Goal: Task Accomplishment & Management: Manage account settings

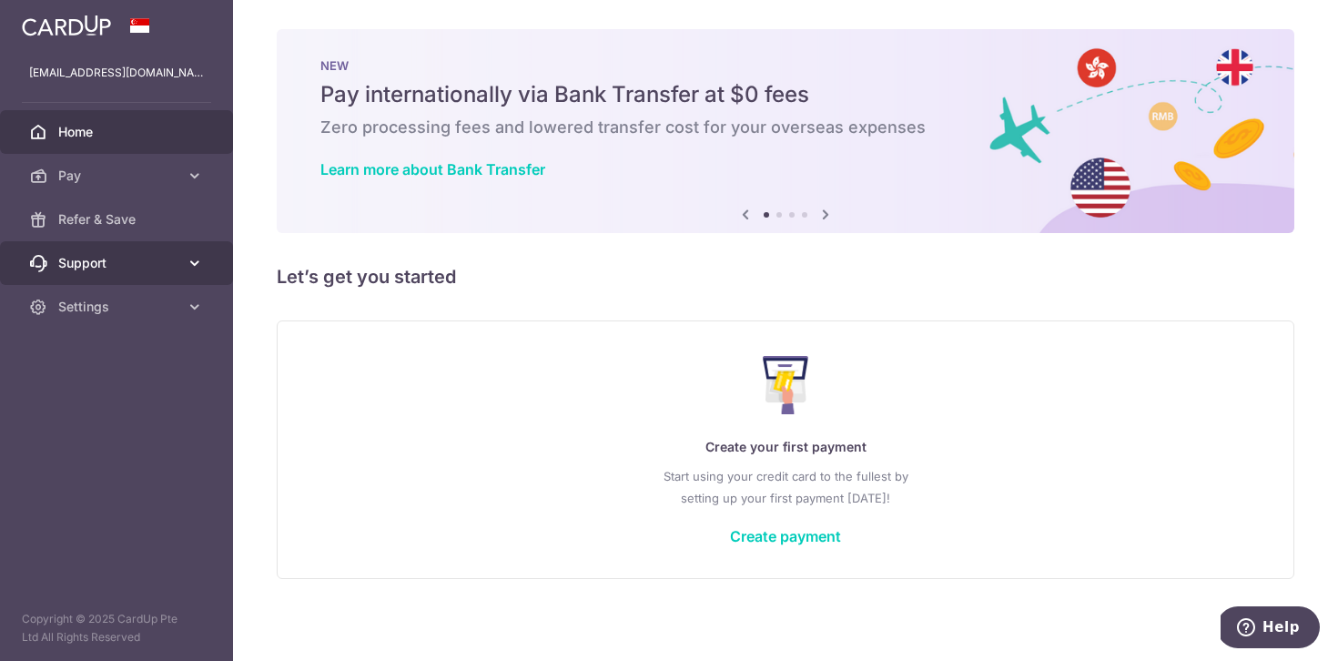
click at [182, 267] on link "Support" at bounding box center [116, 263] width 233 height 44
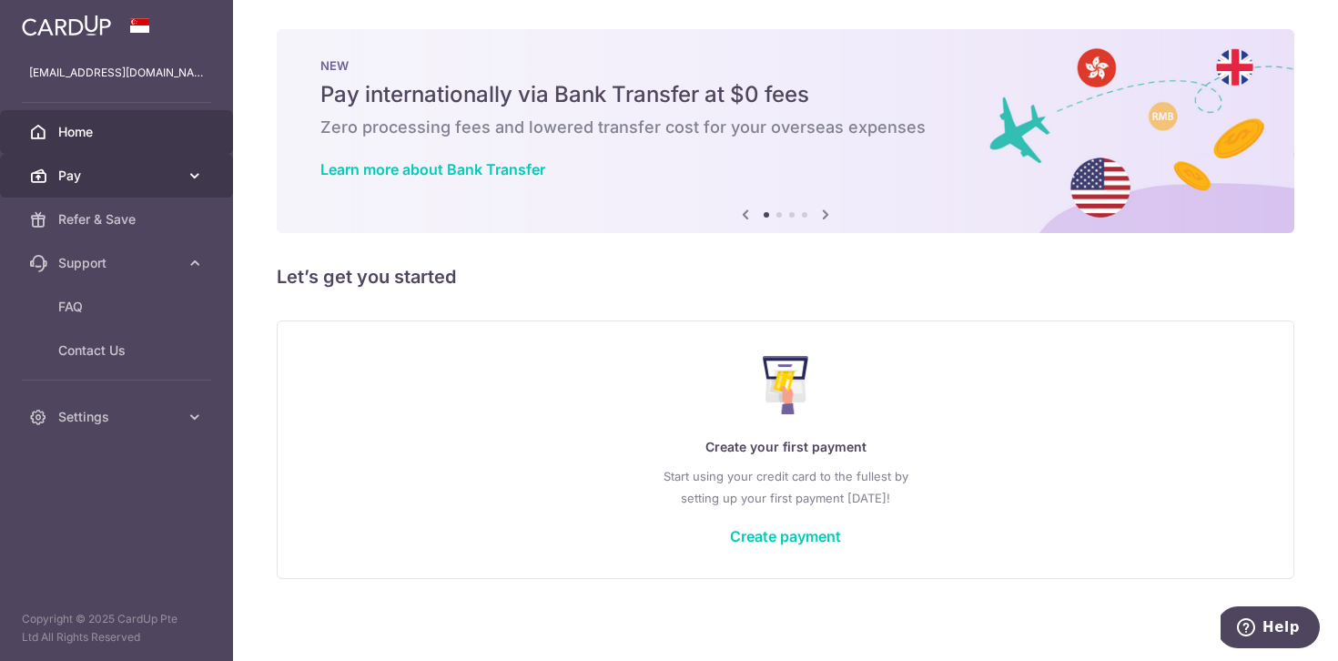
click at [161, 176] on span "Pay" at bounding box center [118, 176] width 120 height 18
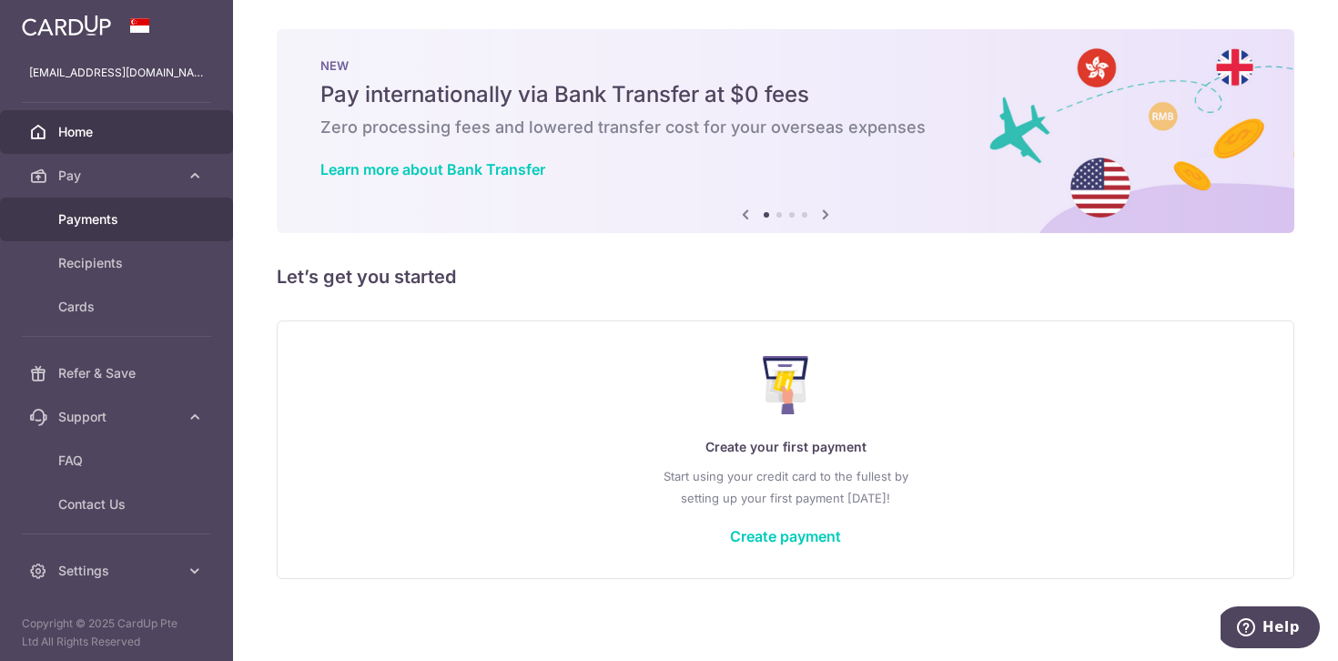
click at [152, 211] on span "Payments" at bounding box center [118, 219] width 120 height 18
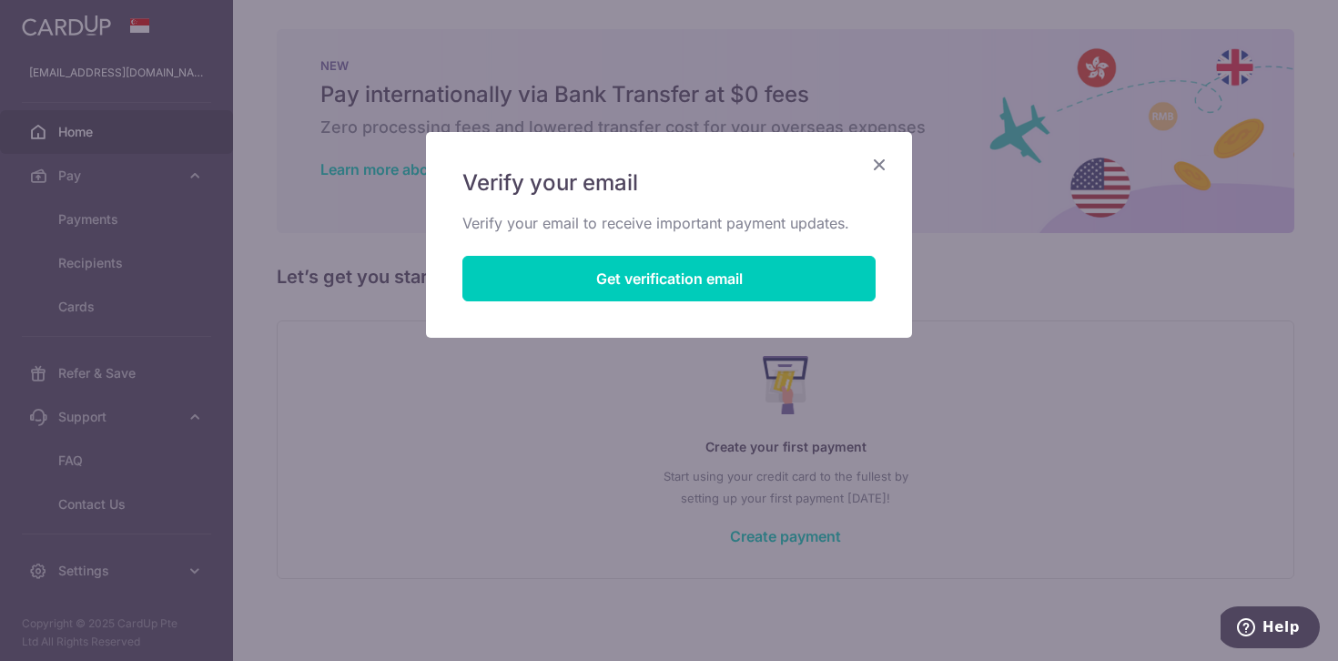
click at [877, 157] on icon "Close" at bounding box center [879, 164] width 22 height 23
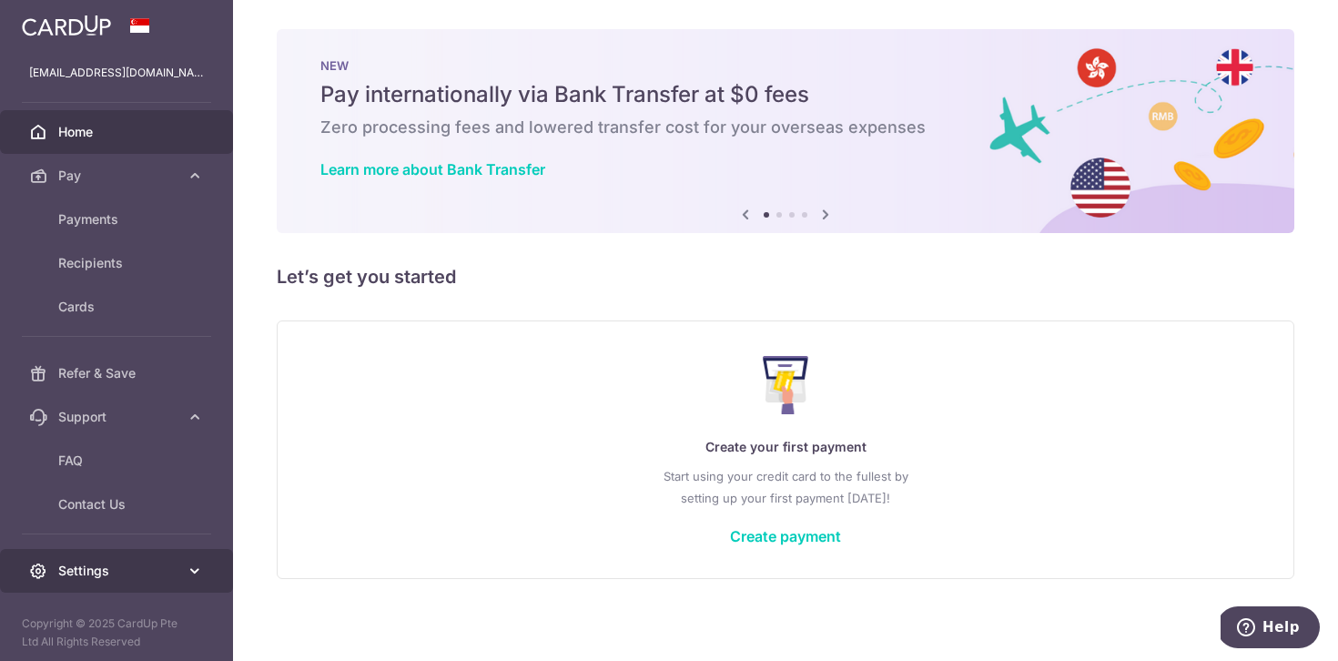
click at [86, 576] on span "Settings" at bounding box center [118, 570] width 120 height 18
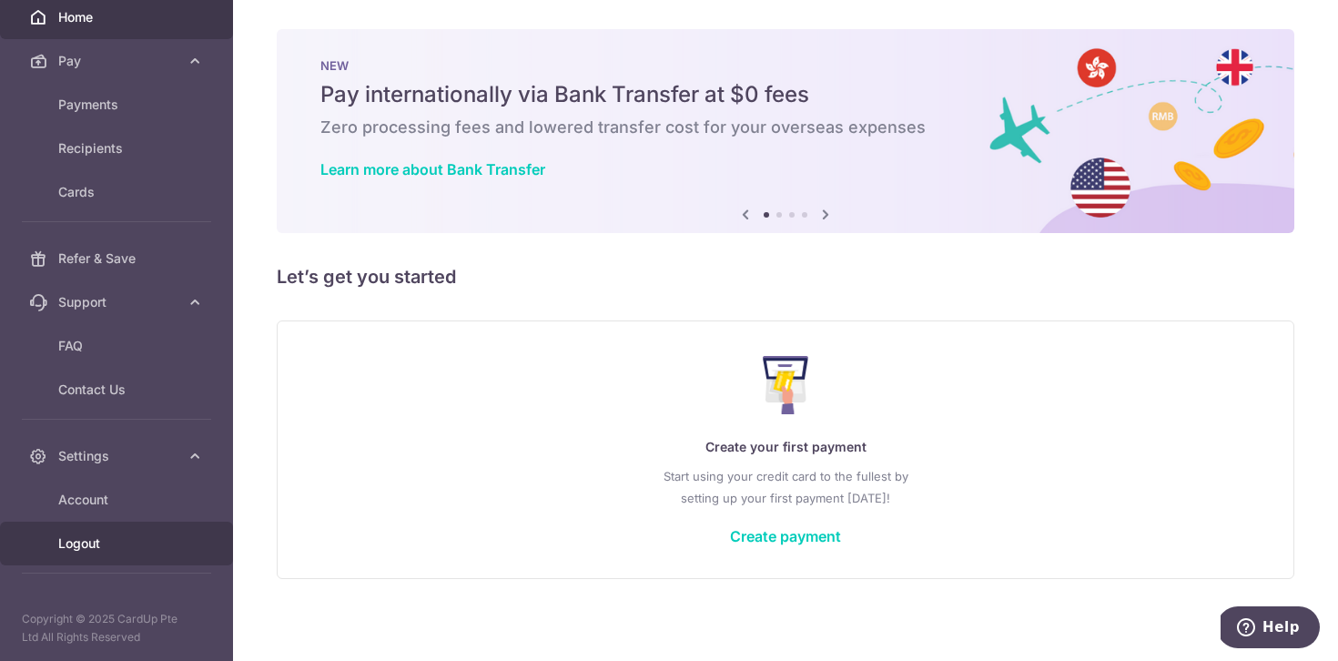
click at [89, 549] on span "Logout" at bounding box center [118, 543] width 120 height 18
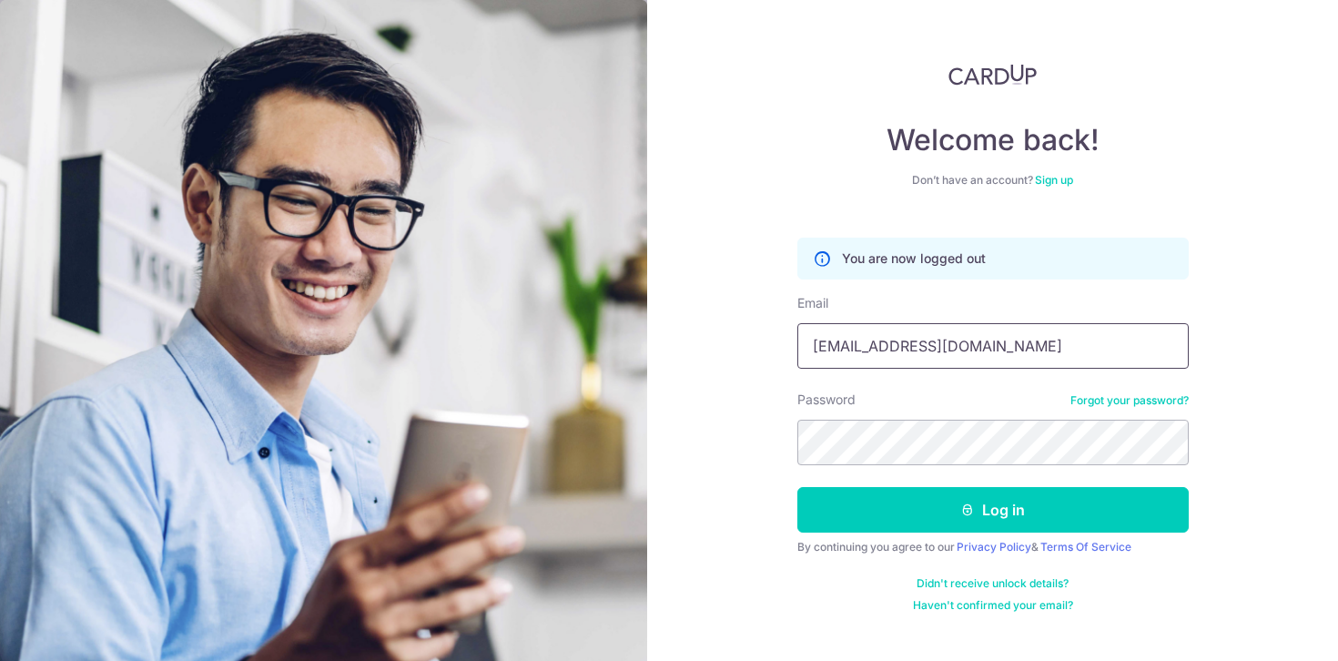
click at [893, 359] on input "tgrwarren@gmail.com" at bounding box center [992, 345] width 391 height 45
type input "[EMAIL_ADDRESS][DOMAIN_NAME]"
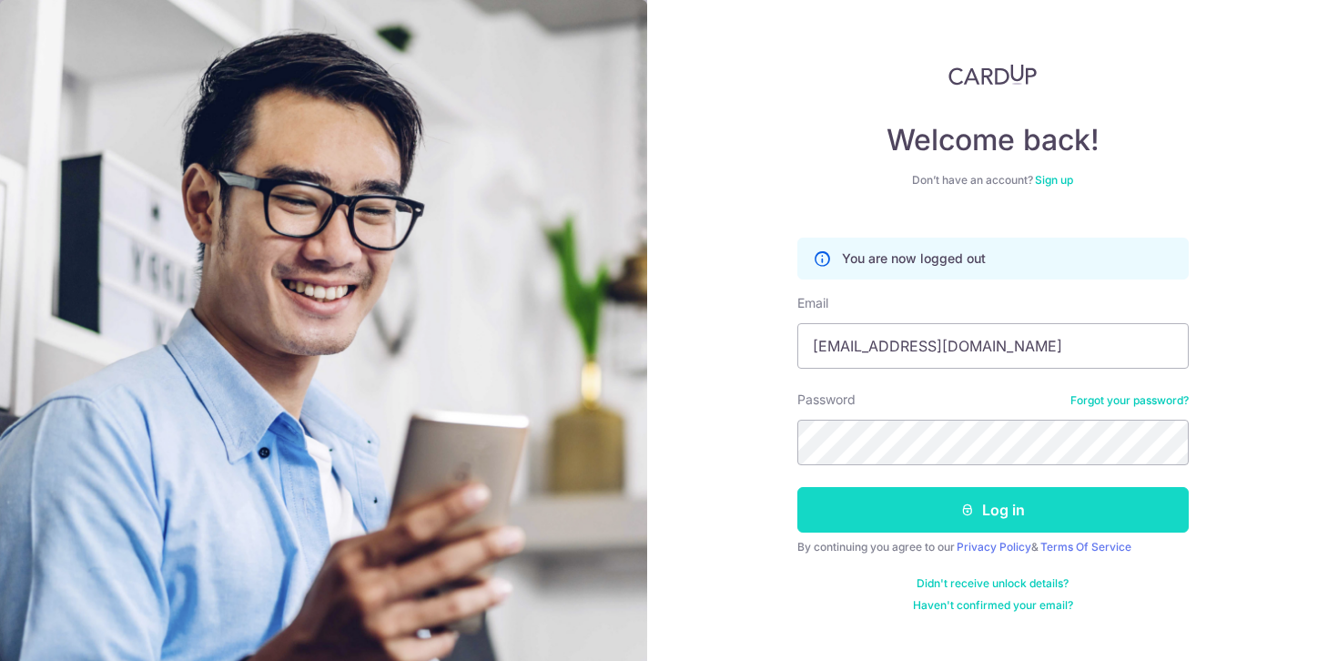
click at [937, 523] on button "Log in" at bounding box center [992, 509] width 391 height 45
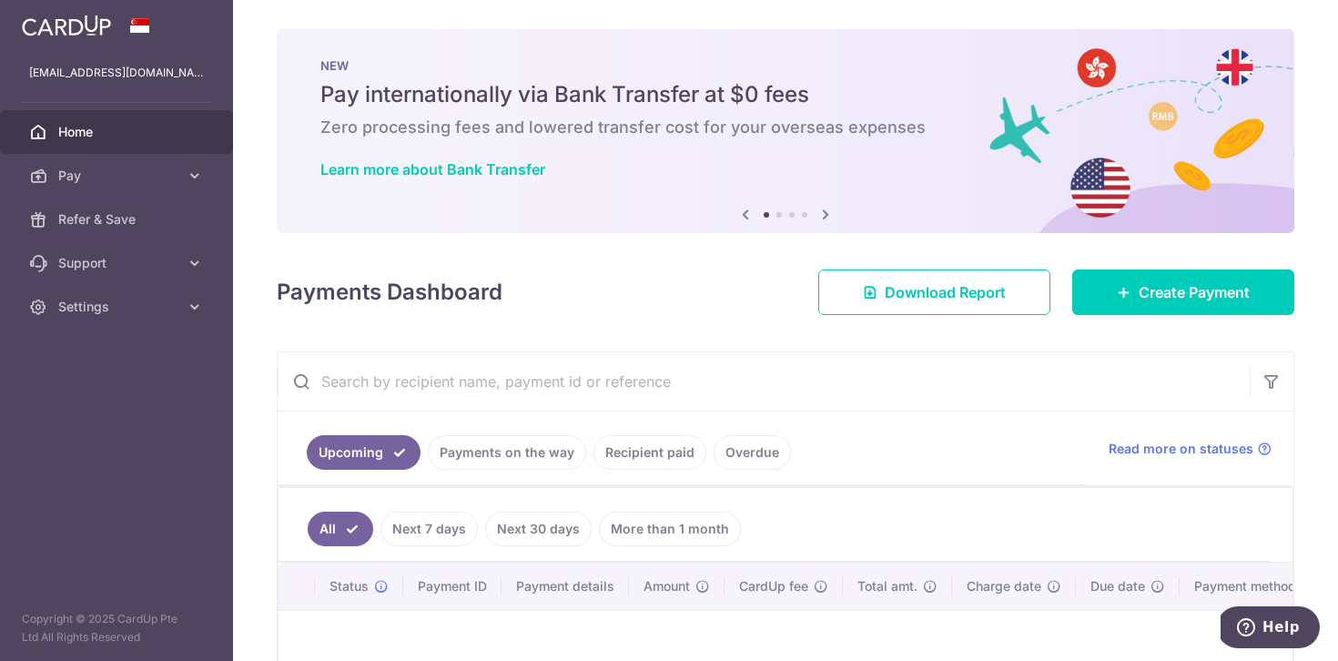
scroll to position [219, 0]
